Goal: Task Accomplishment & Management: Manage account settings

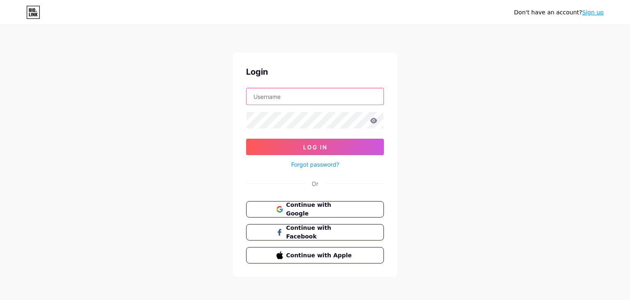
click at [273, 102] on input "text" at bounding box center [314, 96] width 137 height 16
type input "[EMAIL_ADDRESS][DOMAIN_NAME]"
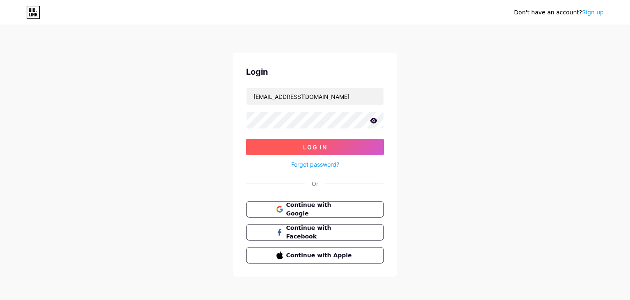
click at [355, 142] on button "Log In" at bounding box center [315, 147] width 138 height 16
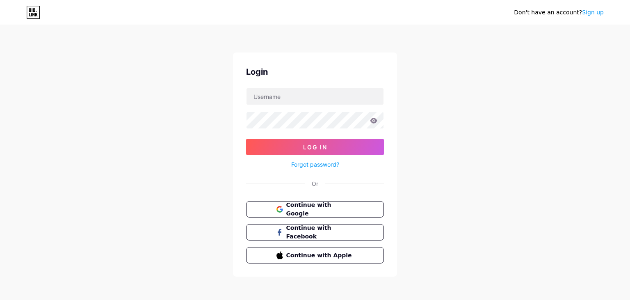
click at [465, 45] on div "Don't have an account? Sign up Login Log In Forgot password? Or Continue with G…" at bounding box center [315, 151] width 630 height 303
